Goal: Transaction & Acquisition: Purchase product/service

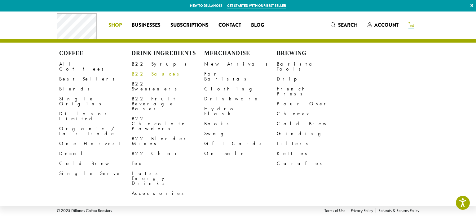
click at [142, 75] on link "B22 Sauces" at bounding box center [168, 74] width 73 height 10
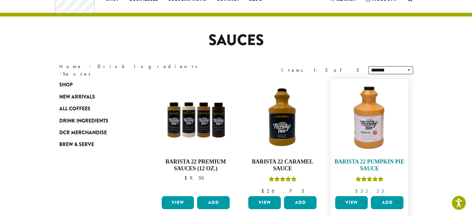
scroll to position [62, 0]
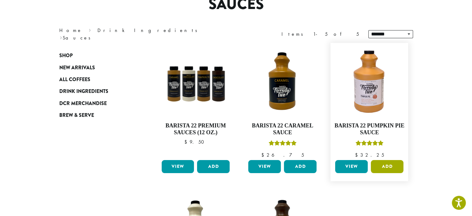
click at [381, 165] on button "Add" at bounding box center [387, 166] width 33 height 13
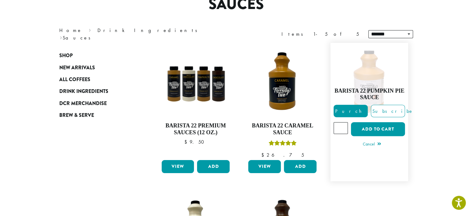
click at [342, 126] on input "*" at bounding box center [340, 128] width 14 height 12
type input "*"
click at [342, 126] on input "*" at bounding box center [340, 128] width 14 height 12
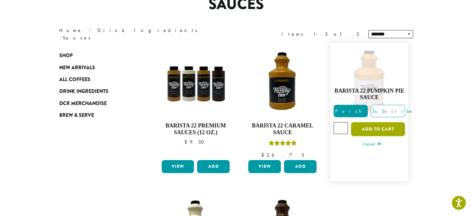
click at [385, 128] on button "Add to cart" at bounding box center [378, 129] width 54 height 14
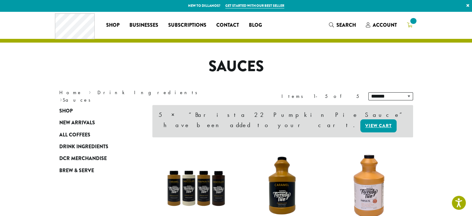
click at [416, 23] on span at bounding box center [413, 21] width 8 height 8
click at [412, 22] on span "5" at bounding box center [413, 21] width 8 height 8
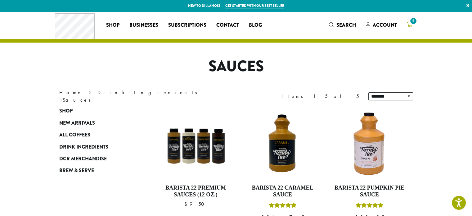
click at [412, 22] on span "5" at bounding box center [413, 21] width 8 height 8
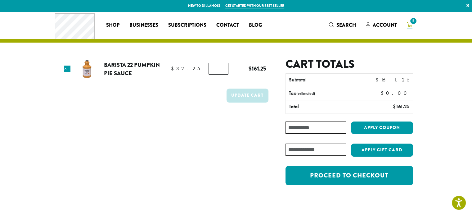
type input "*"
click at [222, 69] on input "*" at bounding box center [218, 69] width 20 height 12
